Goal: Task Accomplishment & Management: Complete application form

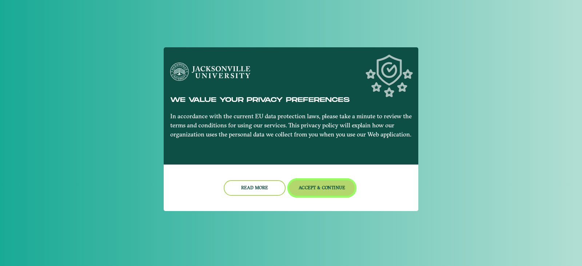
click at [317, 182] on button "Accept & Continue" at bounding box center [322, 188] width 66 height 16
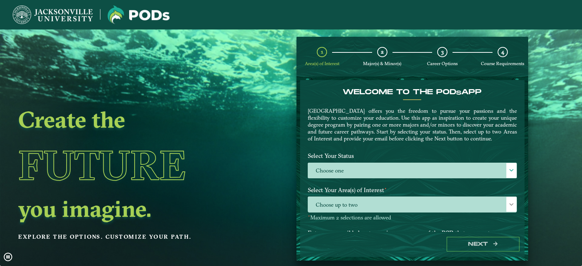
click at [317, 178] on label "Choose one" at bounding box center [412, 171] width 208 height 16
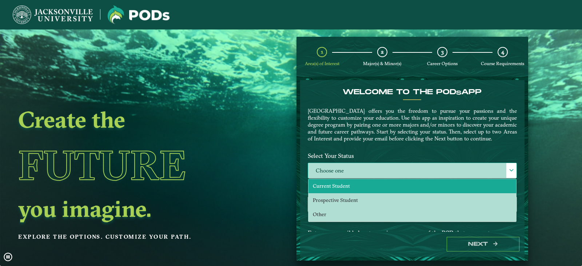
click at [324, 189] on span "Current Student" at bounding box center [331, 185] width 37 height 7
select select "[object Object]"
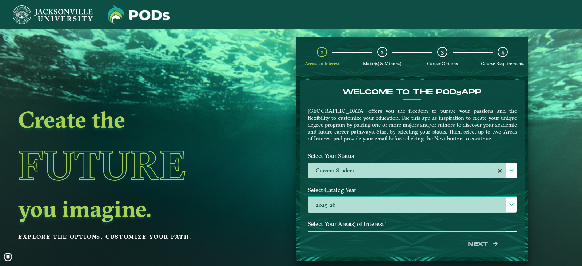
click at [341, 212] on label "2025-26" at bounding box center [412, 205] width 208 height 16
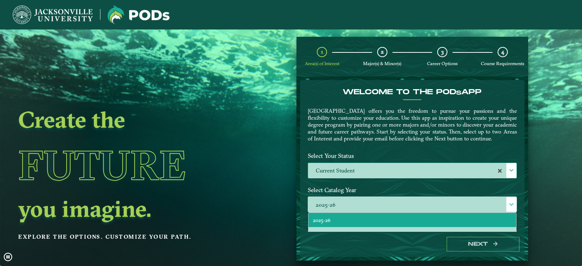
drag, startPoint x: 581, startPoint y: 116, endPoint x: 526, endPoint y: 118, distance: 55.7
click at [581, 128] on video at bounding box center [291, 160] width 582 height 266
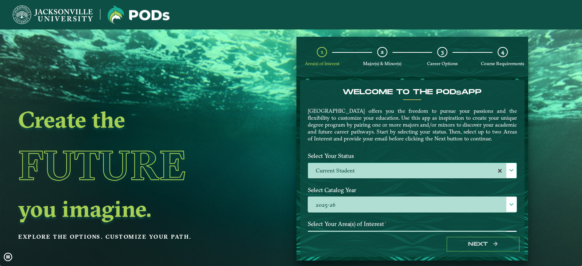
drag, startPoint x: 519, startPoint y: 116, endPoint x: 524, endPoint y: 144, distance: 28.7
click at [524, 144] on form "Welcome to the POD s app [GEOGRAPHIC_DATA] offers you the freedom to pursue you…" at bounding box center [412, 168] width 232 height 184
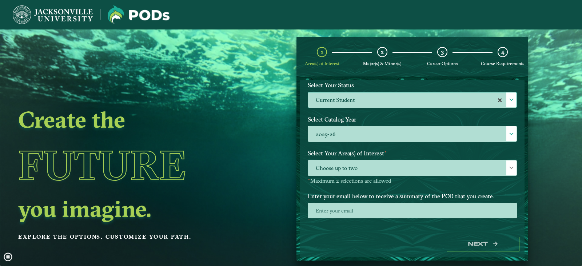
click at [481, 184] on p "⋆ Maximum 2 selections are allowed" at bounding box center [412, 180] width 209 height 7
click at [471, 176] on span "Choose up to two" at bounding box center [412, 168] width 208 height 16
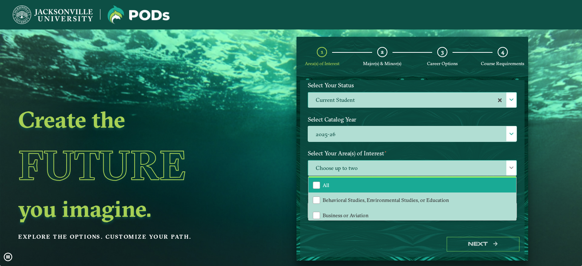
click at [450, 193] on li "All" at bounding box center [412, 184] width 208 height 15
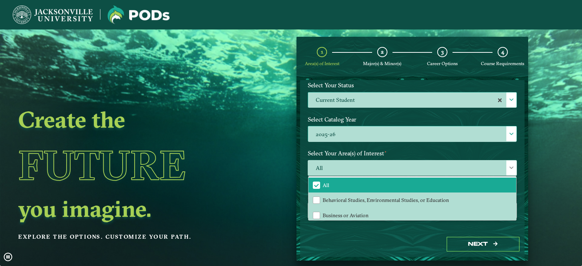
click at [435, 138] on label "2025-26" at bounding box center [412, 134] width 208 height 16
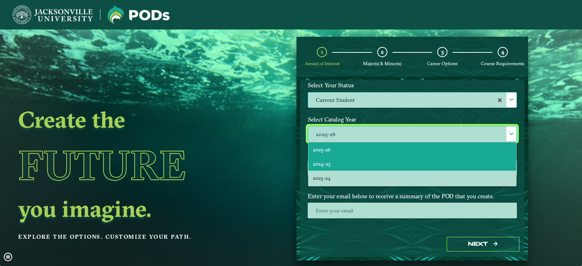
click at [446, 170] on li "2024-25" at bounding box center [412, 163] width 208 height 14
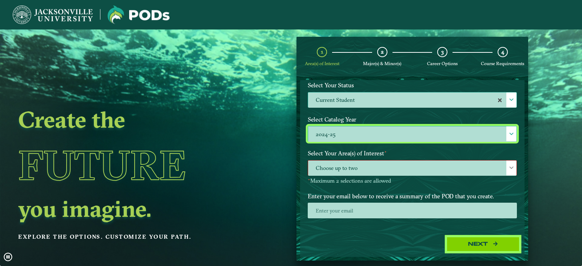
click at [491, 241] on button "Next" at bounding box center [482, 244] width 73 height 15
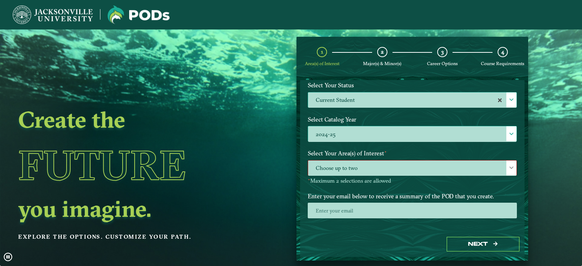
click at [433, 175] on span "Choose up to two" at bounding box center [412, 168] width 208 height 16
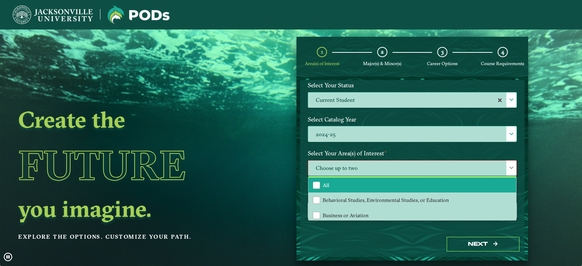
click at [417, 193] on li "All" at bounding box center [412, 184] width 208 height 15
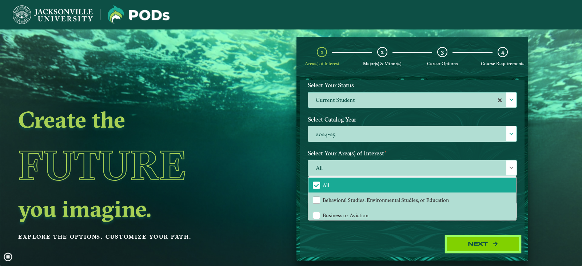
click at [465, 243] on button "Next" at bounding box center [482, 244] width 73 height 15
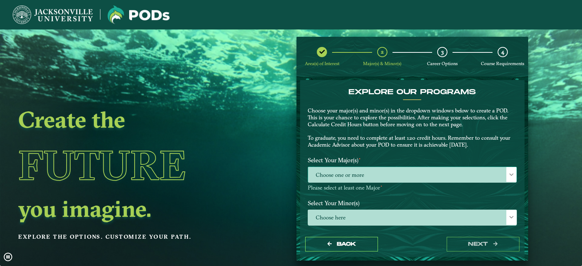
click at [454, 204] on div "EXPLORE OUR PROGRAMS Choose your major(s) and minor(s) in the dropdown windows …" at bounding box center [412, 168] width 224 height 177
click at [458, 178] on span "Choose one or more" at bounding box center [412, 175] width 208 height 16
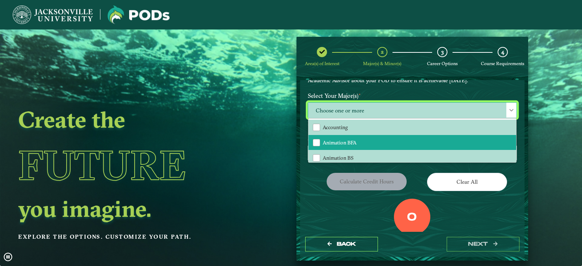
scroll to position [79, 0]
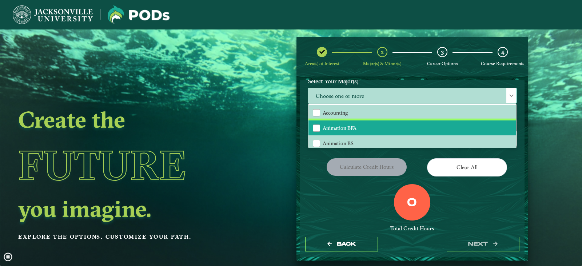
click at [461, 123] on li "Animation BFA" at bounding box center [412, 127] width 208 height 15
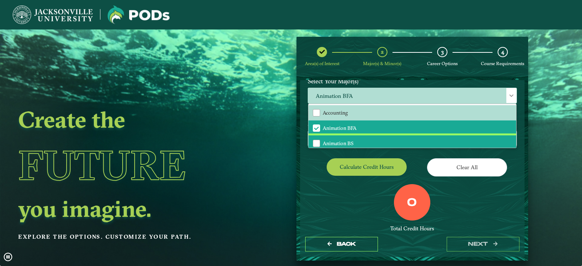
scroll to position [3, 0]
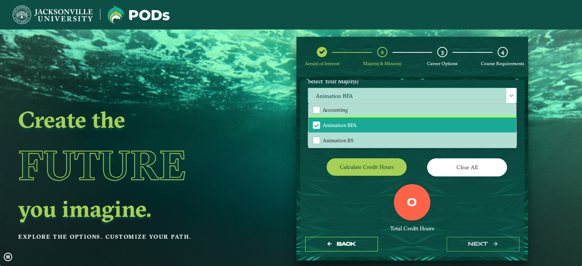
click at [454, 125] on li "Animation BFA" at bounding box center [412, 124] width 208 height 15
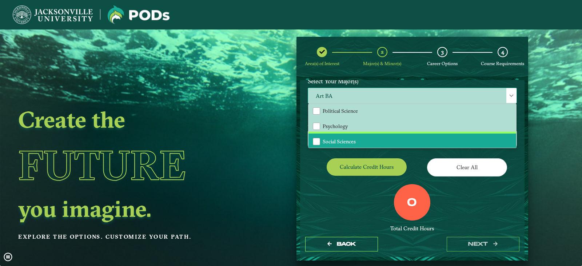
scroll to position [776, 0]
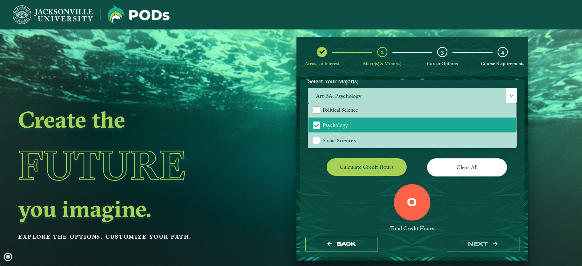
click at [350, 213] on div "0 Total Credit Hours" at bounding box center [412, 215] width 220 height 62
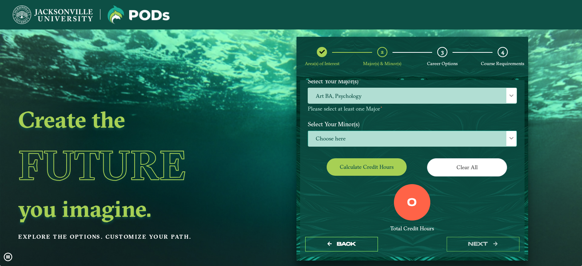
click at [362, 133] on span "Choose here" at bounding box center [412, 139] width 208 height 16
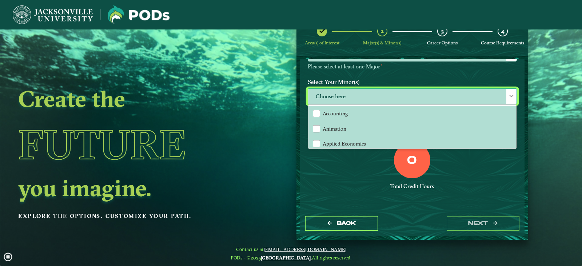
scroll to position [29, 0]
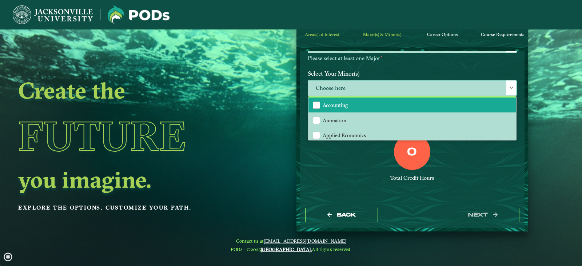
click at [365, 106] on li "Accounting" at bounding box center [412, 104] width 208 height 15
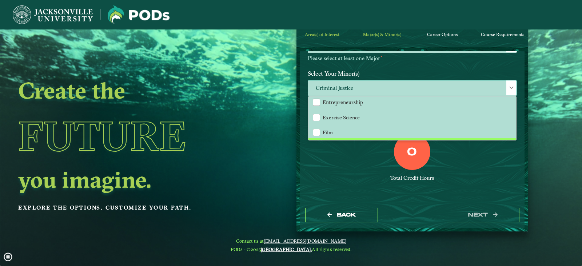
scroll to position [382, 0]
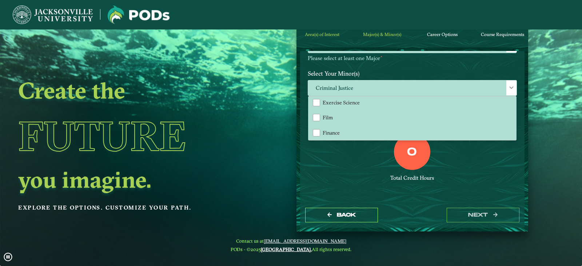
click at [368, 181] on div "0 Total Credit Hours" at bounding box center [412, 164] width 220 height 62
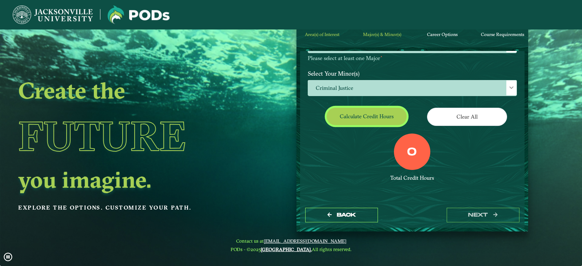
click at [369, 118] on button "Calculate credit hours" at bounding box center [366, 116] width 80 height 17
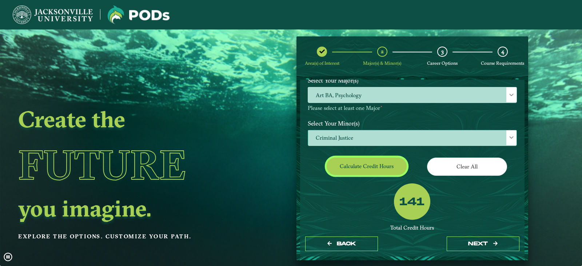
scroll to position [0, 0]
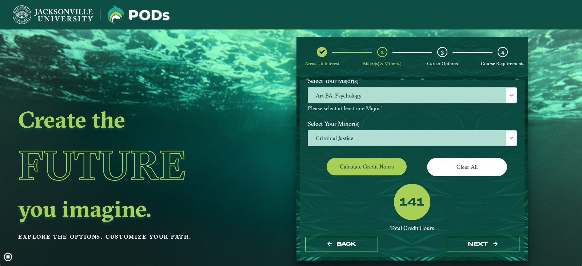
drag, startPoint x: 518, startPoint y: 153, endPoint x: 516, endPoint y: 209, distance: 55.3
click at [516, 209] on div "EXPLORE OUR PROGRAMS Choose your major(s) and minor(s) in the dropdown windows …" at bounding box center [412, 156] width 224 height 152
drag, startPoint x: 522, startPoint y: 189, endPoint x: 520, endPoint y: 204, distance: 14.3
click at [520, 204] on div "EXPLORE OUR PROGRAMS Choose your major(s) and minor(s) in the dropdown windows …" at bounding box center [412, 156] width 224 height 152
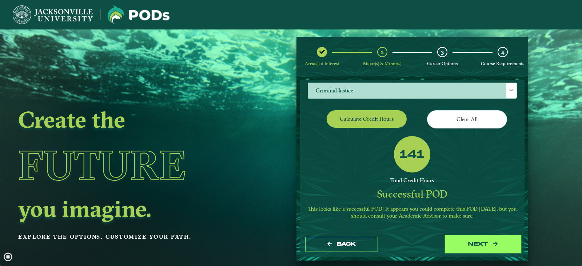
click at [506, 250] on button "next" at bounding box center [482, 244] width 73 height 15
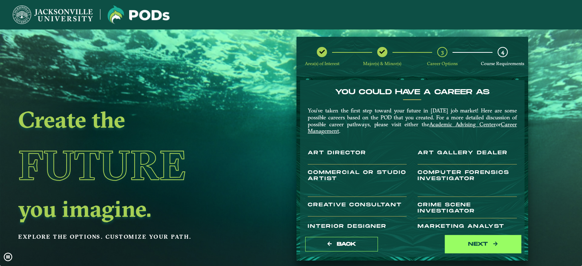
click at [506, 238] on button "next" at bounding box center [482, 244] width 73 height 15
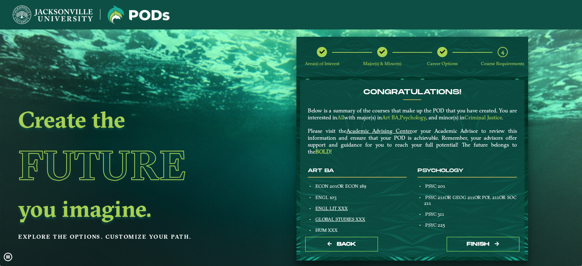
click at [519, 126] on div "Congratulations! Below is a summary of the courses that make up the POD that yo…" at bounding box center [412, 156] width 224 height 152
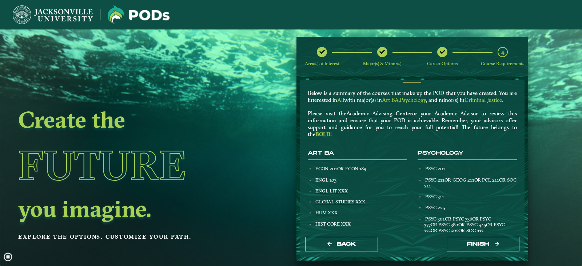
scroll to position [0, 0]
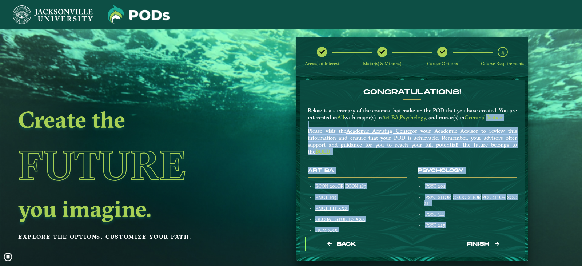
drag, startPoint x: 522, startPoint y: 114, endPoint x: 531, endPoint y: 150, distance: 36.9
click at [531, 150] on div "Area(s) of Interest Major(s) & Minor(s) Career Options 4 Course Requirements Co…" at bounding box center [412, 149] width 242 height 224
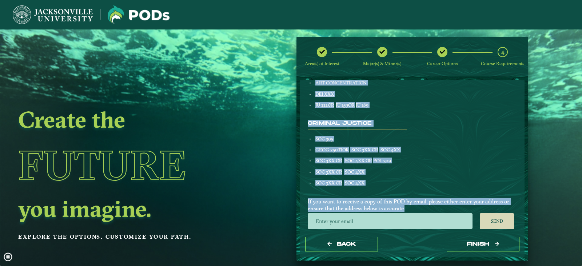
scroll to position [335, 0]
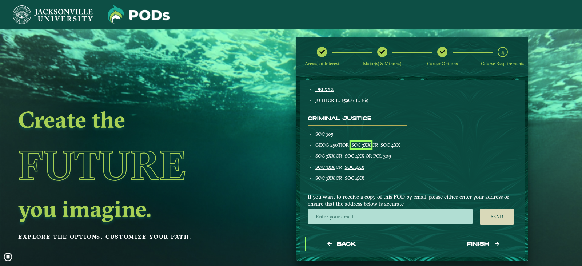
click at [368, 144] on link "SOC 3XX" at bounding box center [360, 145] width 19 height 6
